Goal: Check status: Check status

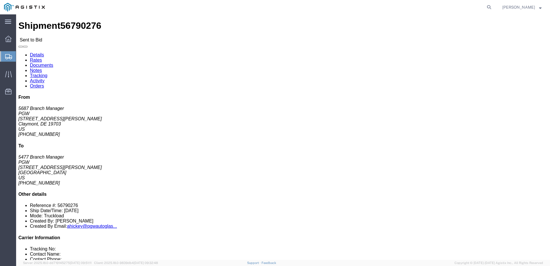
click at [11, 58] on icon at bounding box center [8, 56] width 7 height 5
